Goal: Task Accomplishment & Management: Use online tool/utility

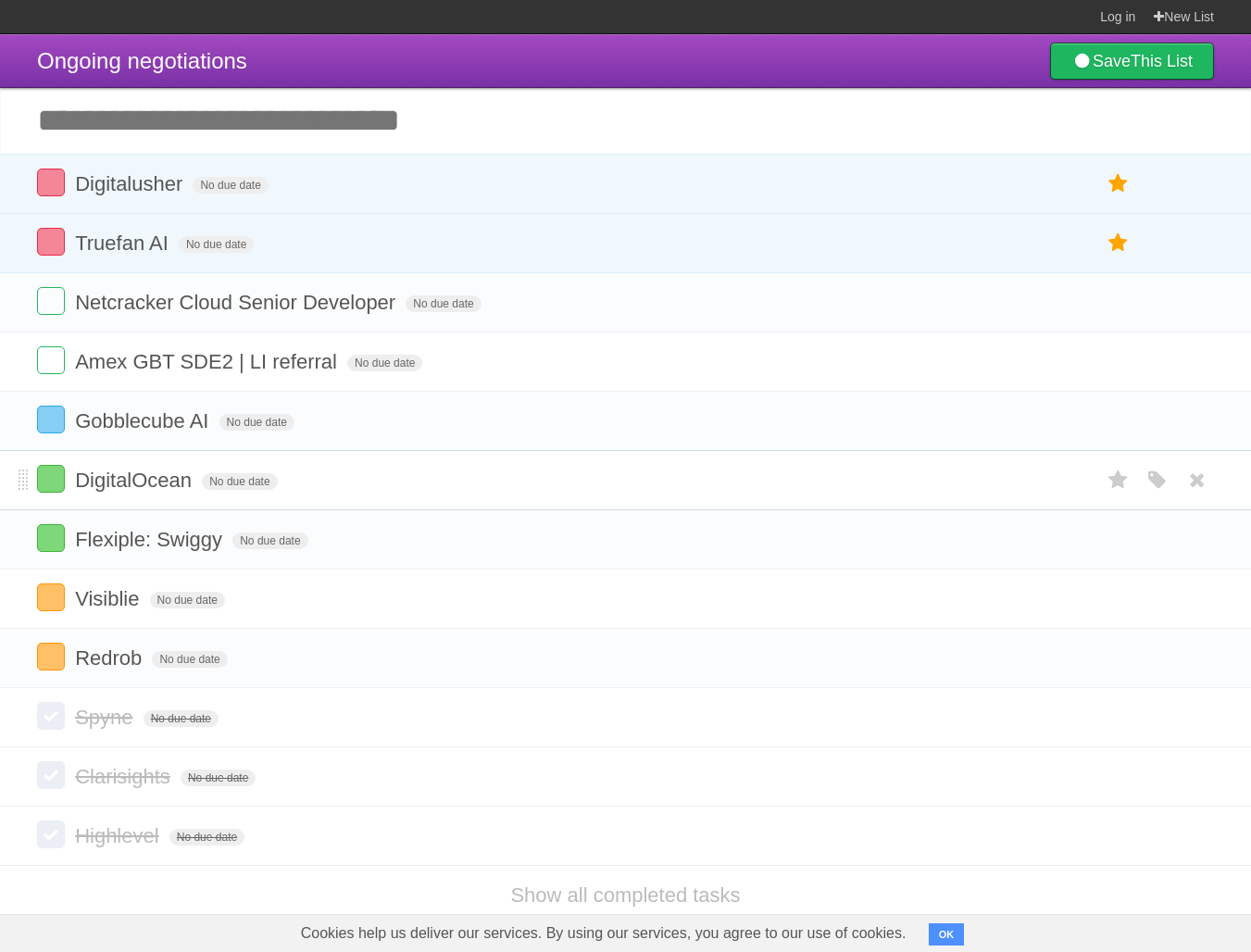
scroll to position [25, 0]
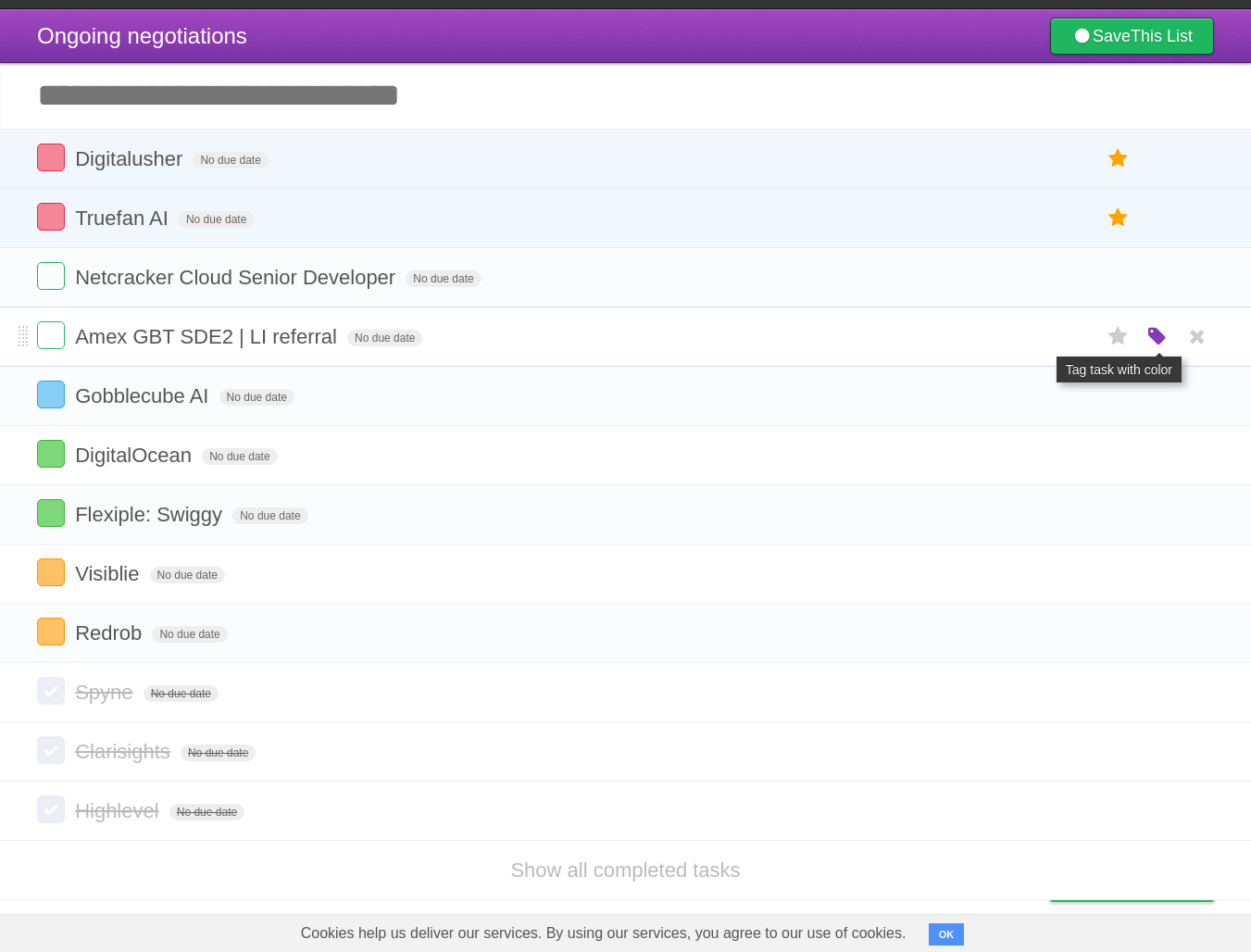
click at [1154, 349] on icon "button" at bounding box center [1157, 336] width 26 height 24
click at [1024, 344] on label "Green" at bounding box center [1026, 335] width 20 height 20
click at [148, 405] on span "Gobblecube AI" at bounding box center [143, 396] width 138 height 23
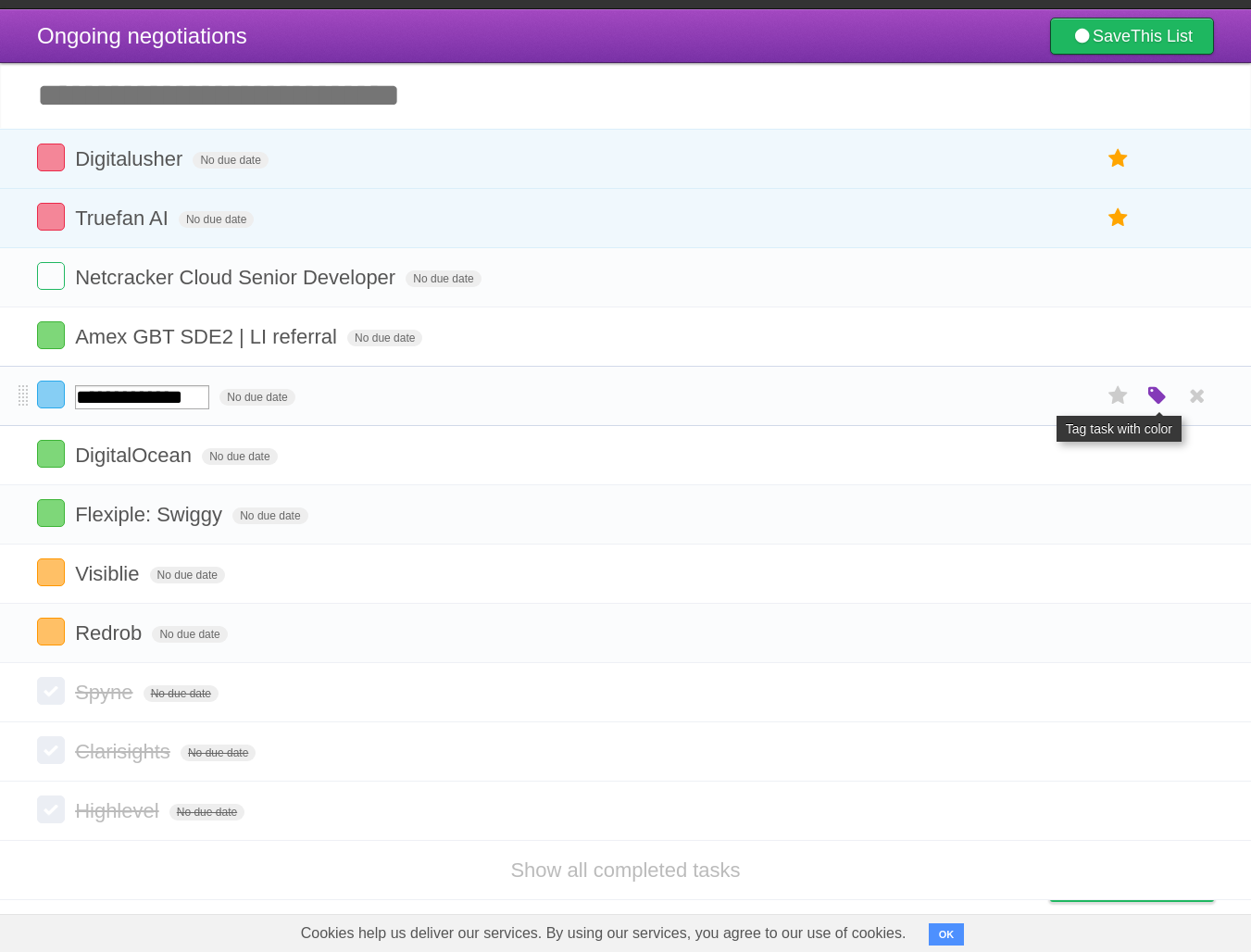
click at [1161, 408] on icon "button" at bounding box center [1157, 396] width 26 height 24
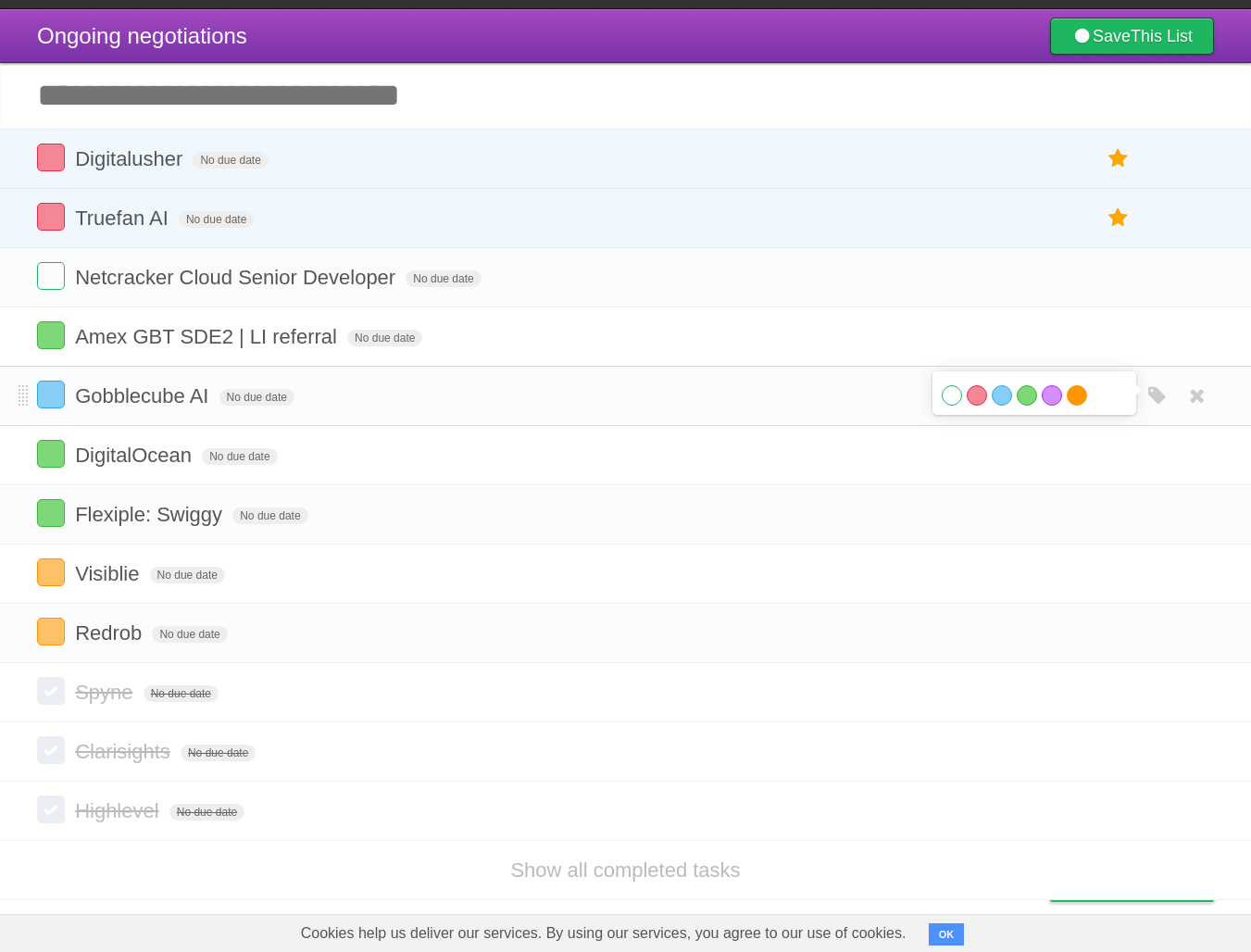
click at [1074, 405] on label "Orange" at bounding box center [1076, 395] width 20 height 20
click at [57, 587] on label at bounding box center [50, 571] width 28 height 28
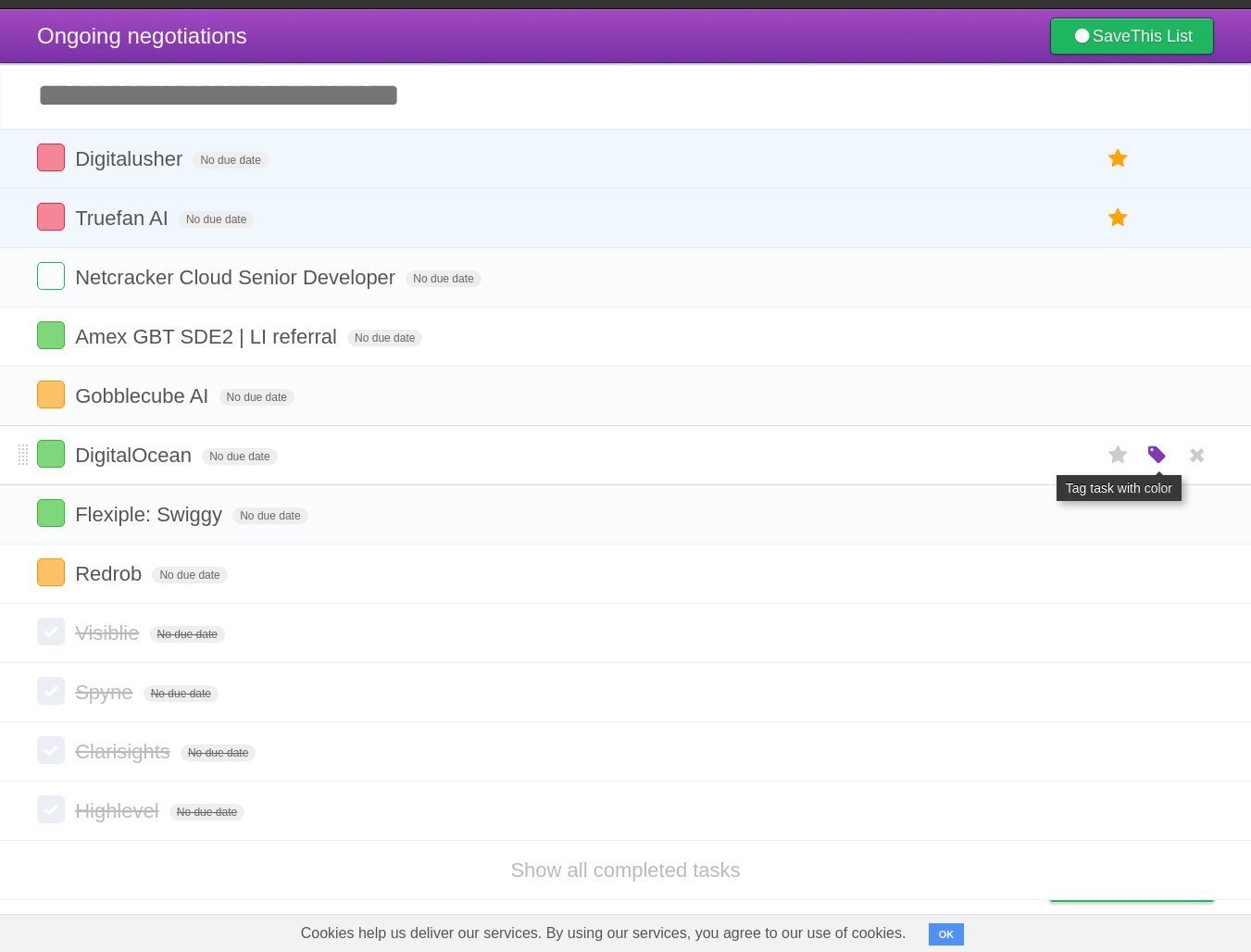
click at [1159, 468] on icon "button" at bounding box center [1157, 455] width 26 height 24
click at [55, 462] on label at bounding box center [50, 453] width 28 height 28
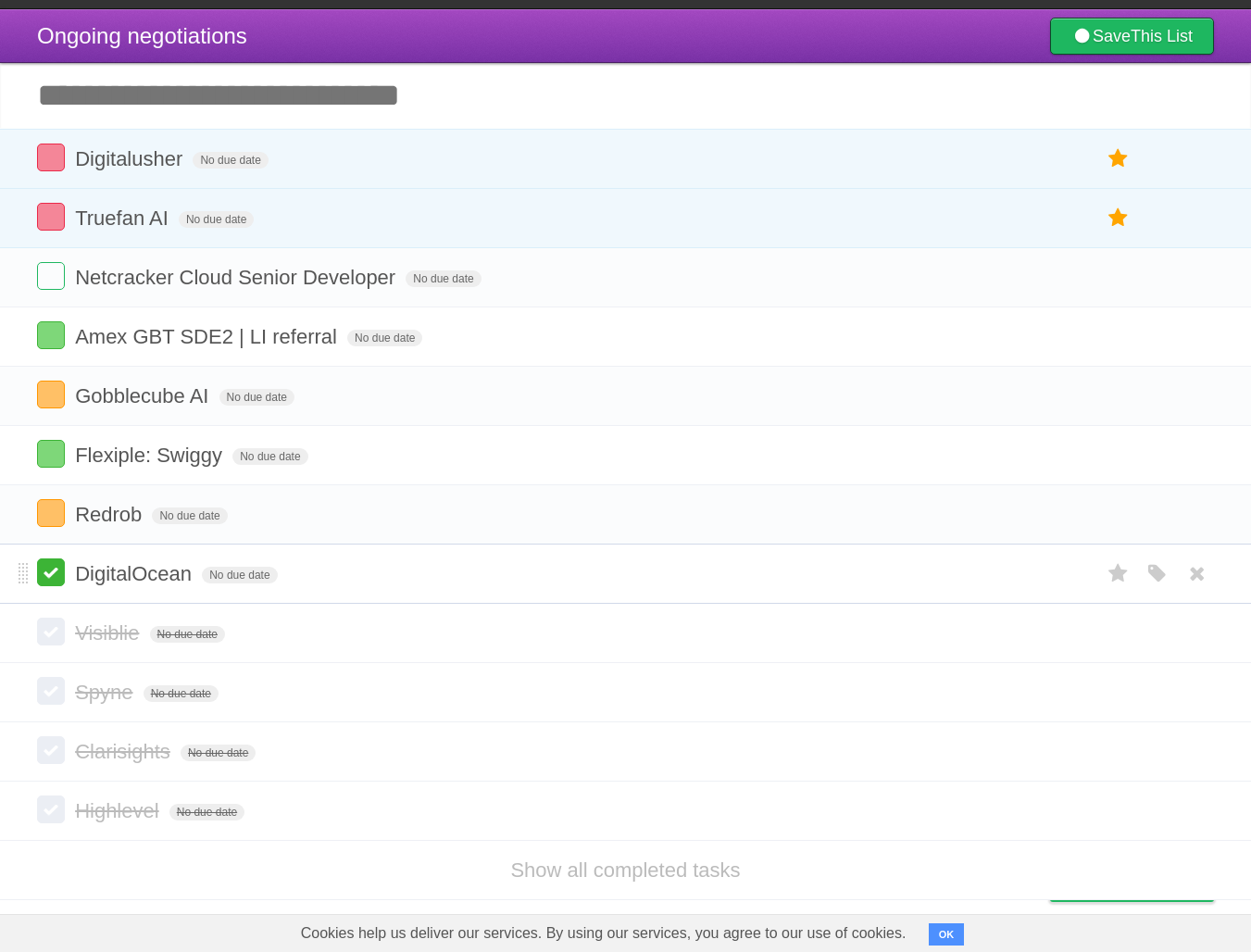
click at [46, 586] on label at bounding box center [50, 571] width 28 height 28
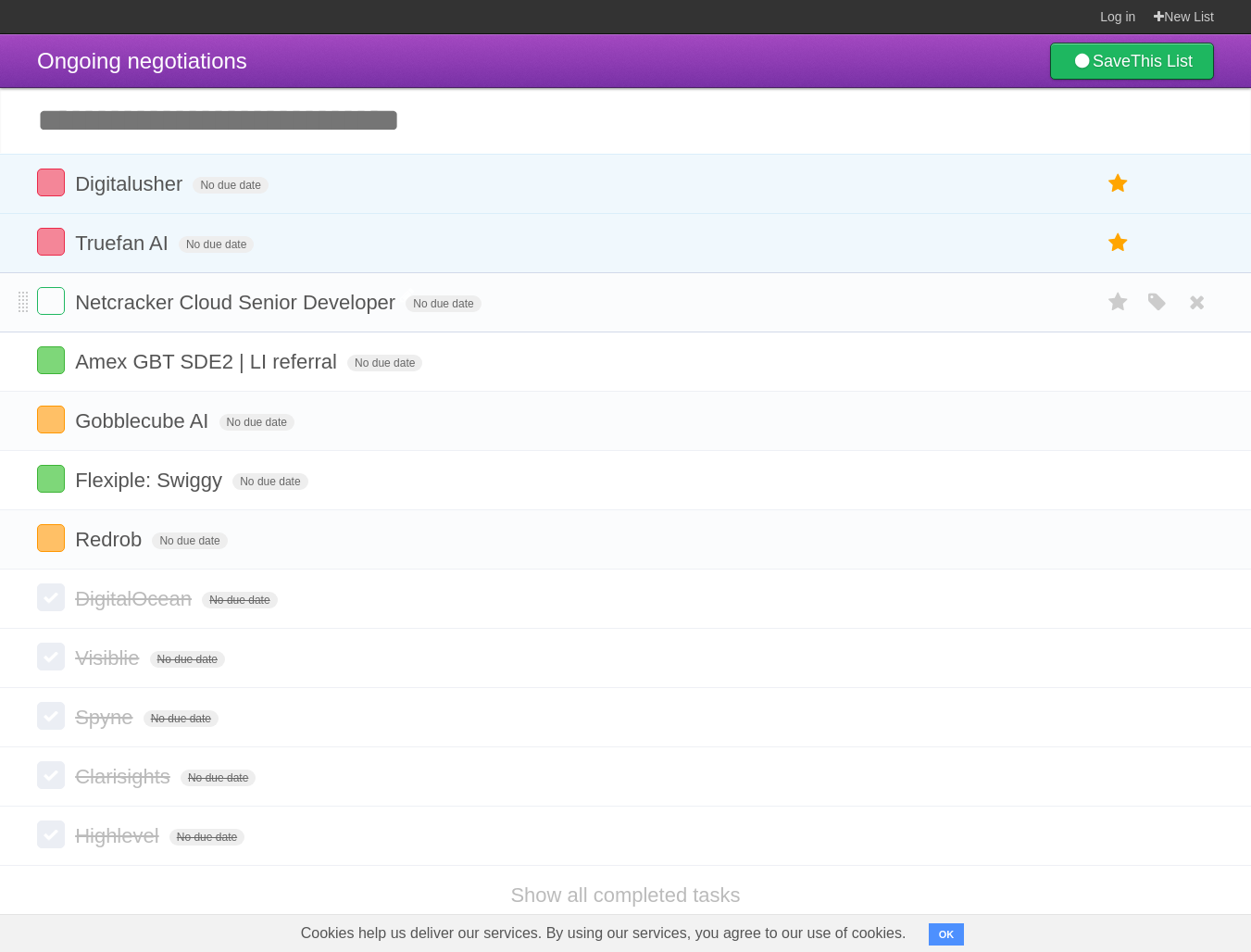
scroll to position [32, 0]
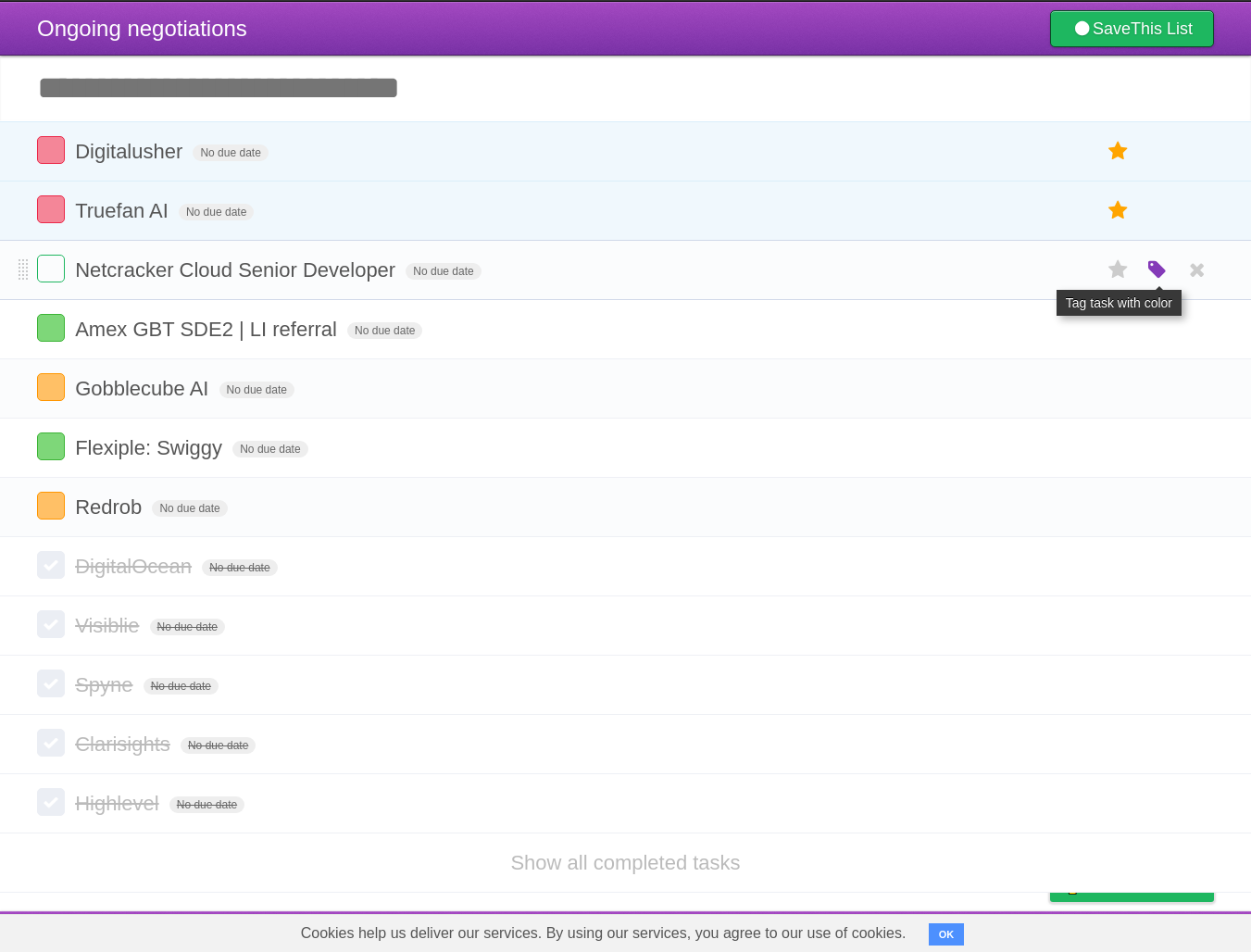
click at [1159, 278] on icon "button" at bounding box center [1157, 270] width 26 height 24
click at [1084, 280] on label "Orange" at bounding box center [1076, 269] width 20 height 20
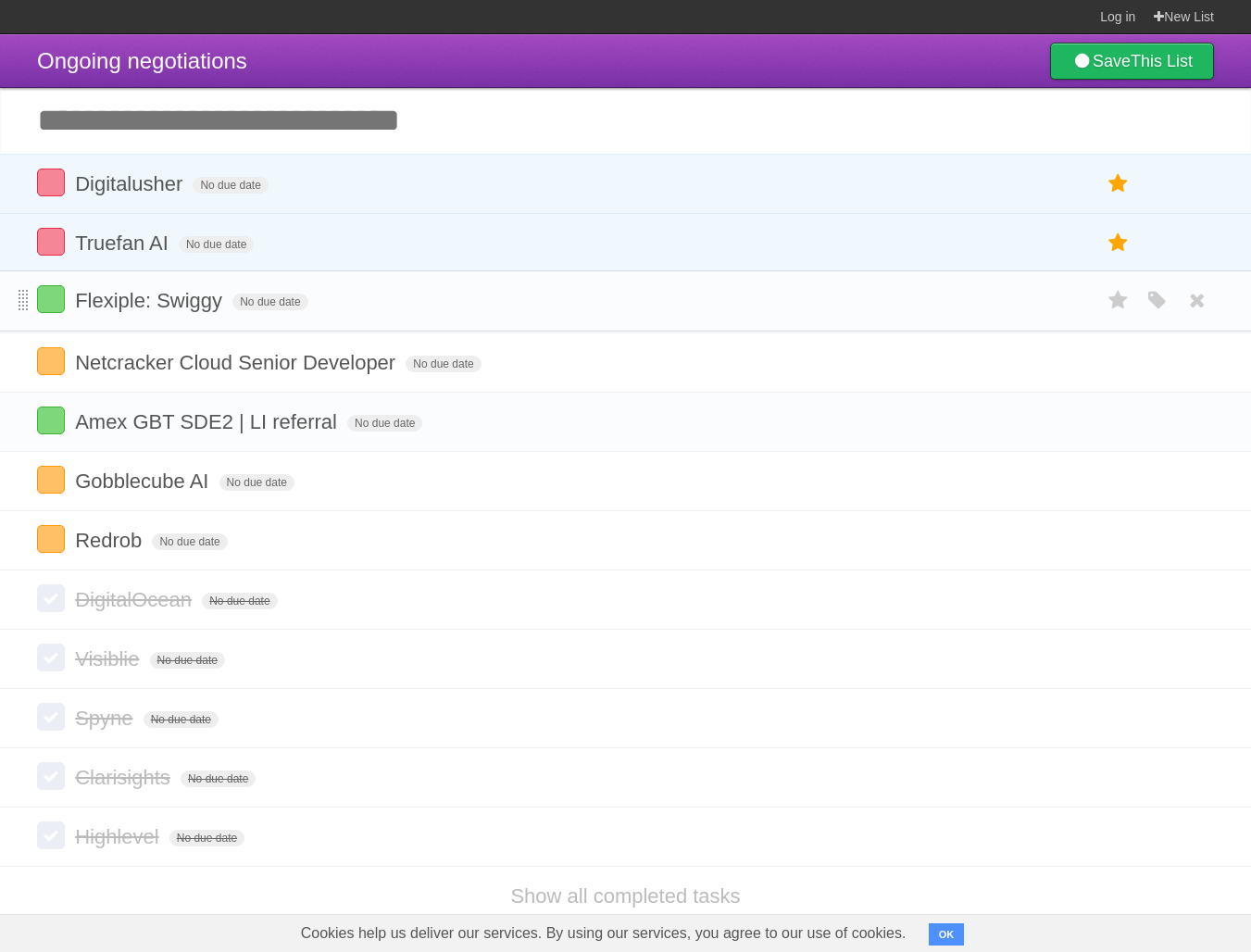
drag, startPoint x: 20, startPoint y: 464, endPoint x: 25, endPoint y: 308, distance: 156.1
